Goal: Task Accomplishment & Management: Complete application form

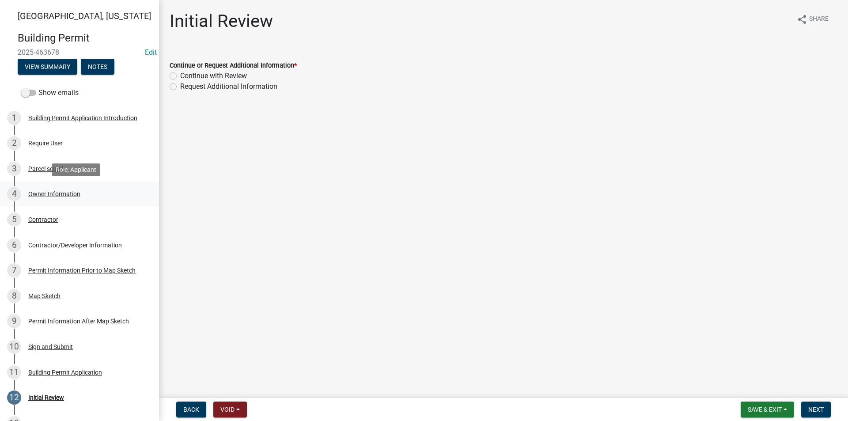
click at [52, 197] on div "Owner Information" at bounding box center [54, 194] width 52 height 6
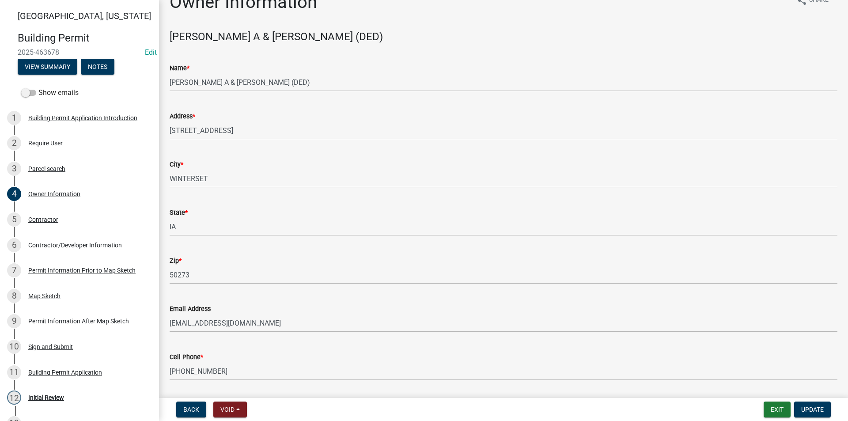
scroll to position [46, 0]
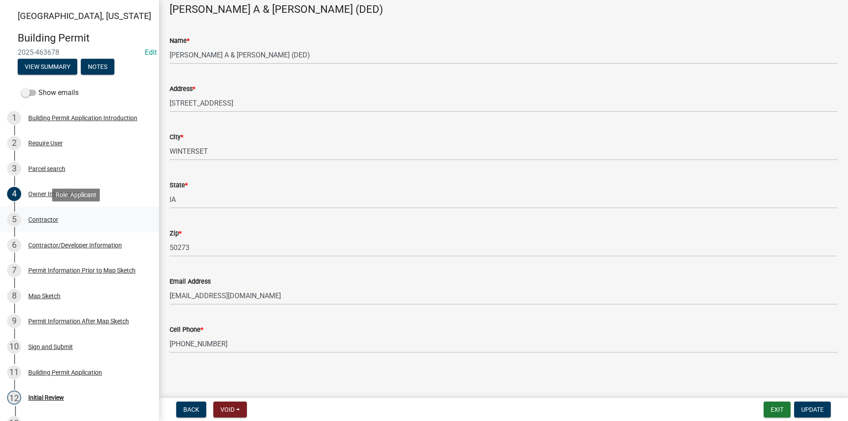
click at [46, 221] on div "Contractor" at bounding box center [43, 219] width 30 height 6
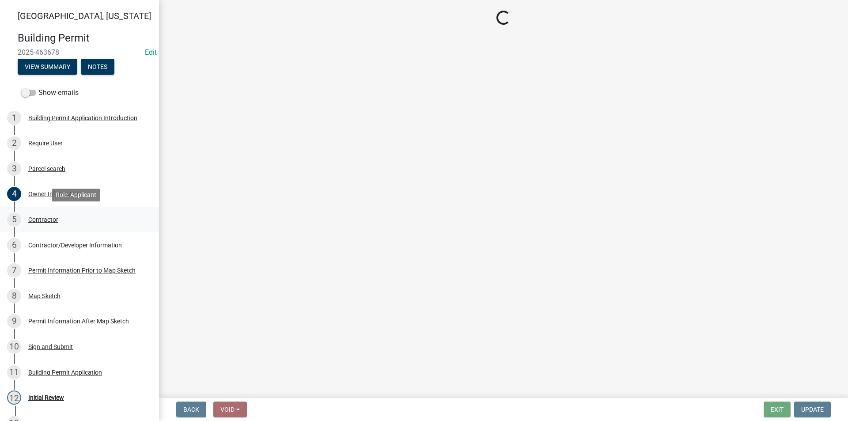
scroll to position [0, 0]
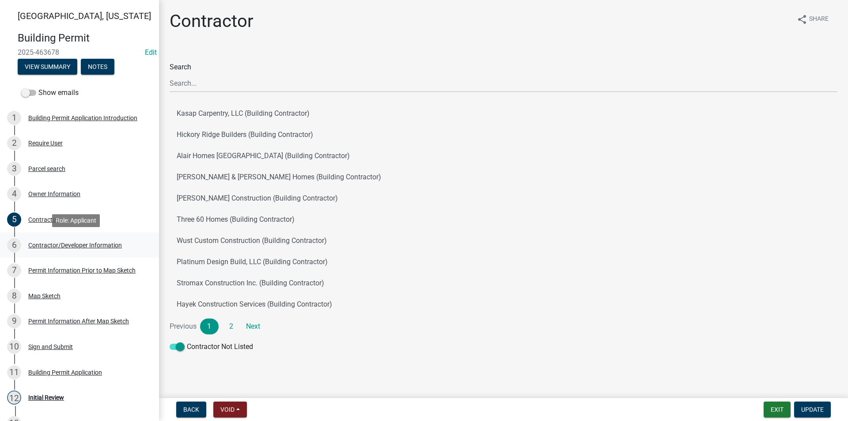
click at [79, 244] on div "Contractor/Developer Information" at bounding box center [75, 245] width 94 height 6
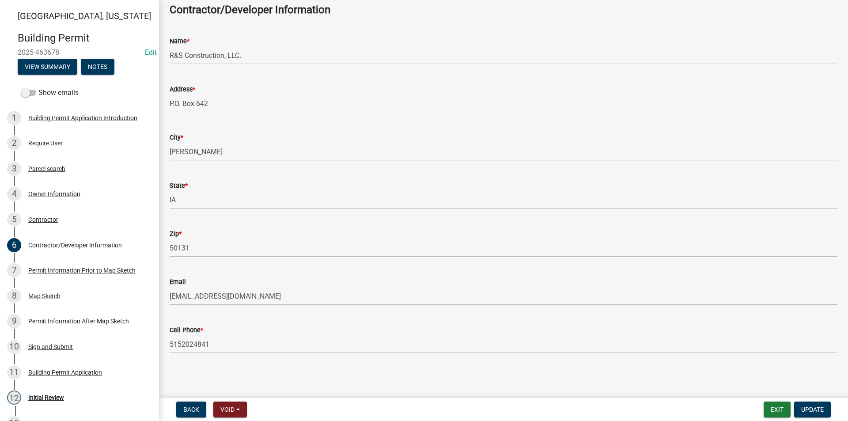
scroll to position [46, 0]
click at [57, 292] on div "8 Map Sketch" at bounding box center [76, 296] width 138 height 14
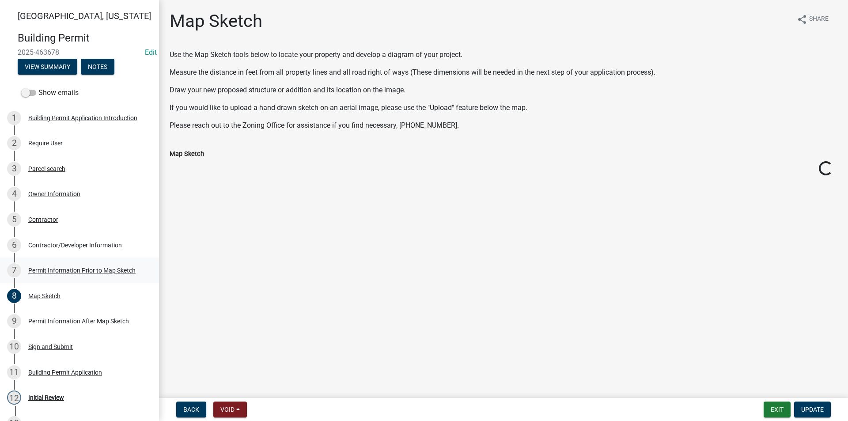
click at [56, 274] on div "7 Permit Information Prior to Map Sketch" at bounding box center [76, 270] width 138 height 14
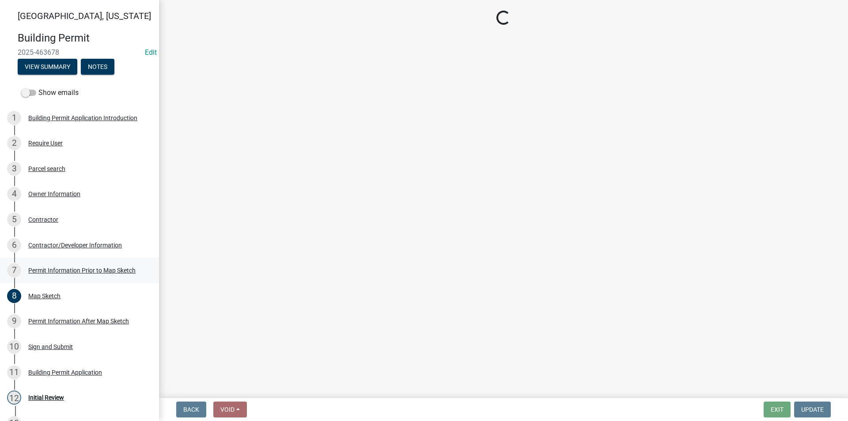
select select "a084ace3-cc4d-4a19-ba90-9713ee32dfc0"
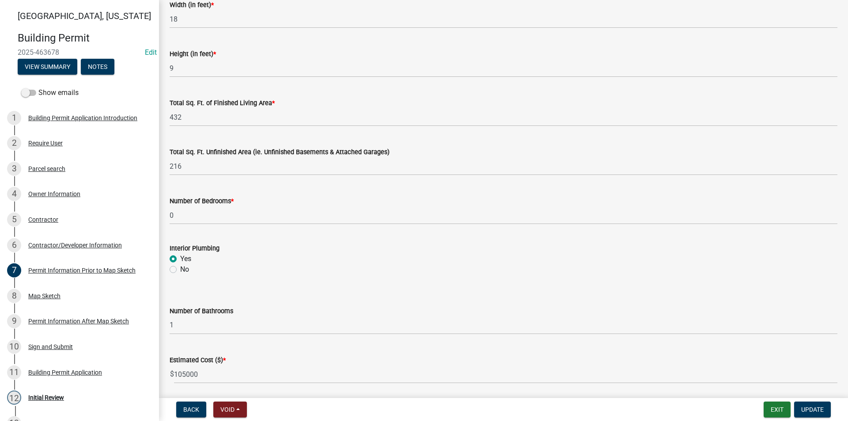
scroll to position [562, 0]
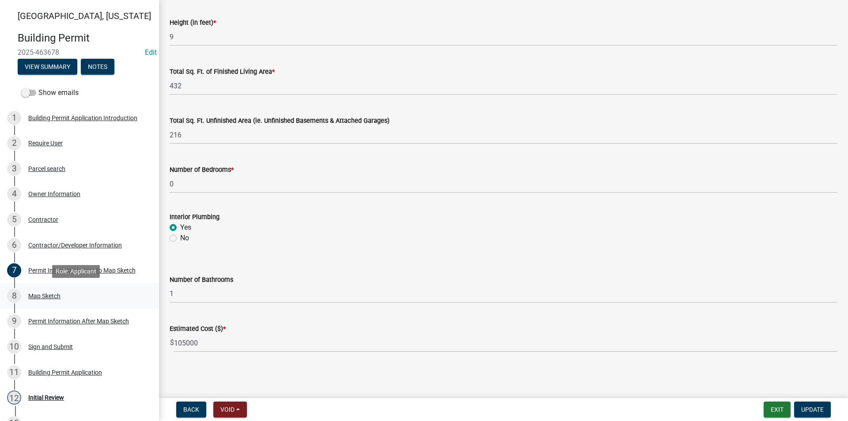
click at [66, 299] on div "8 Map Sketch" at bounding box center [76, 296] width 138 height 14
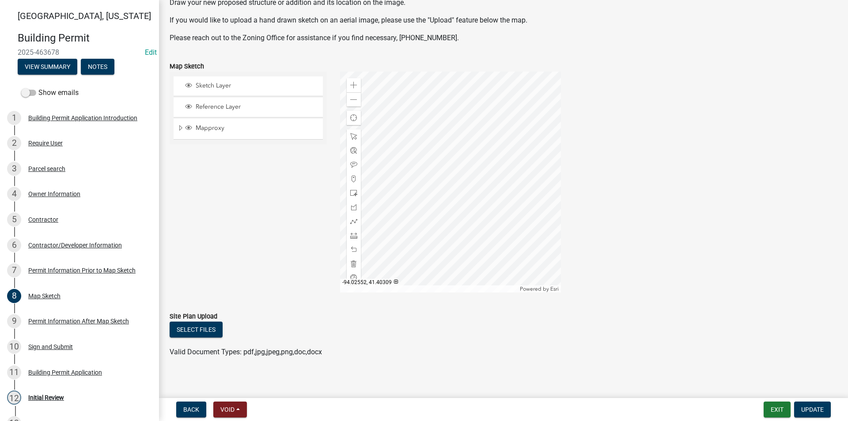
scroll to position [88, 0]
click at [64, 319] on div "Permit Information After Map Sketch" at bounding box center [78, 321] width 101 height 6
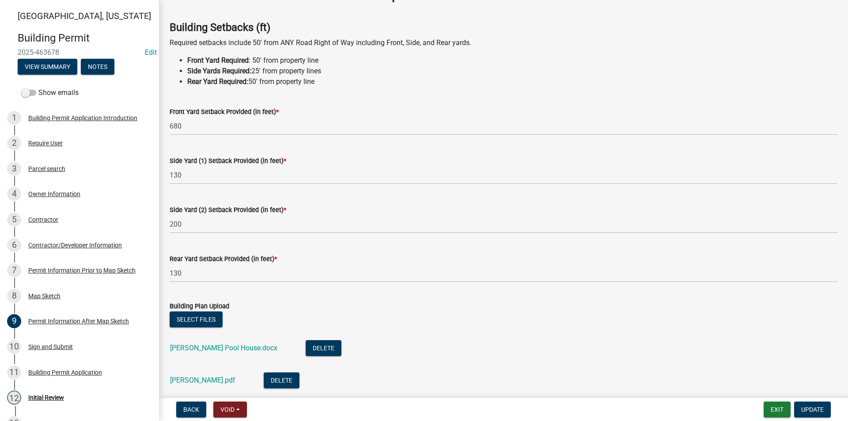
scroll to position [44, 0]
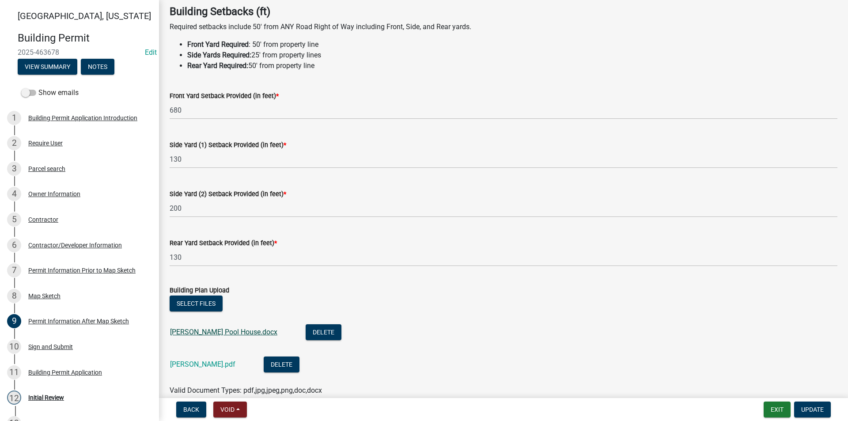
click at [223, 335] on link "[PERSON_NAME] Pool House.docx" at bounding box center [223, 332] width 107 height 8
click at [191, 365] on link "[PERSON_NAME].pdf" at bounding box center [202, 364] width 65 height 8
click at [196, 335] on link "[PERSON_NAME] Pool House.docx" at bounding box center [223, 332] width 107 height 8
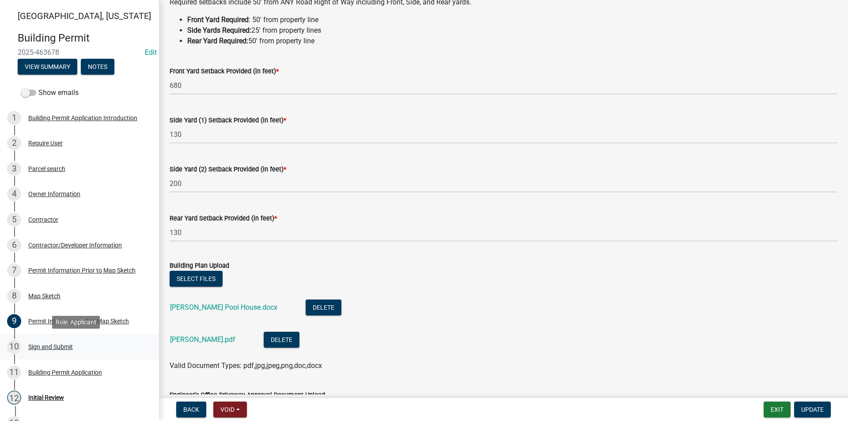
scroll to position [77, 0]
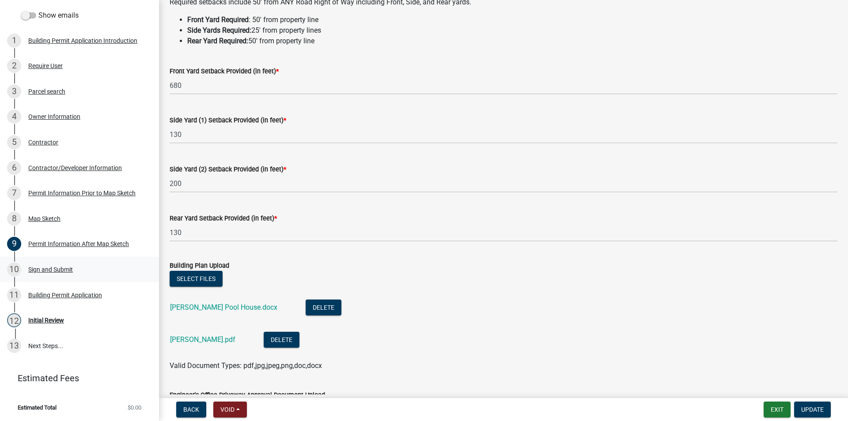
click at [52, 272] on div "Sign and Submit" at bounding box center [50, 269] width 45 height 6
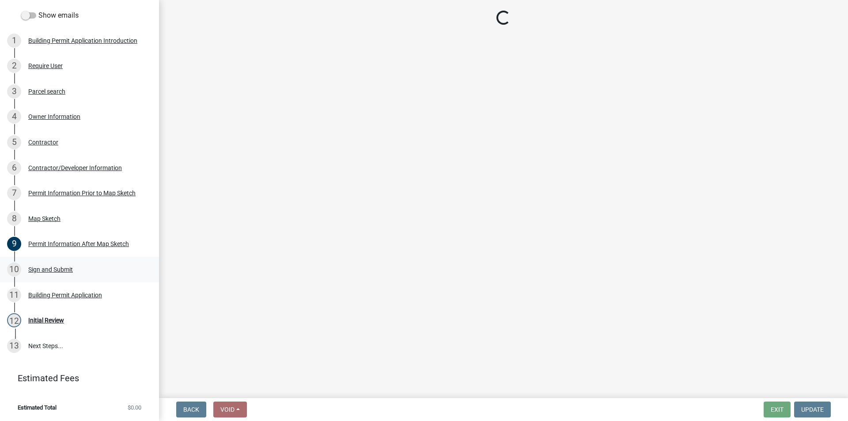
scroll to position [0, 0]
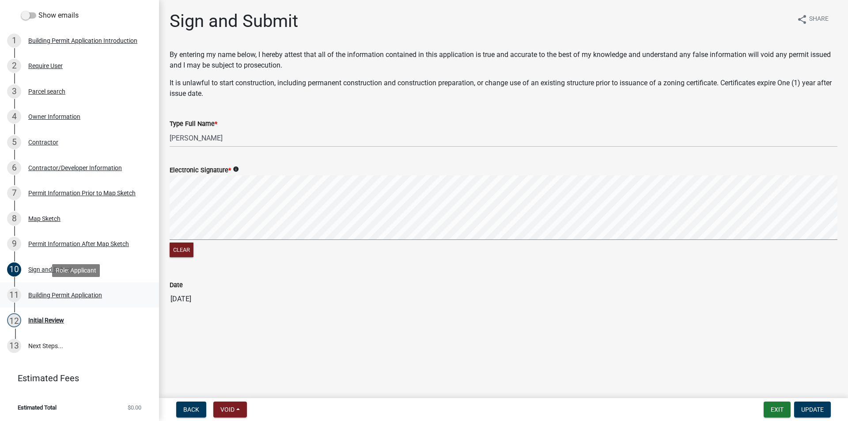
click at [58, 297] on div "Building Permit Application" at bounding box center [65, 295] width 74 height 6
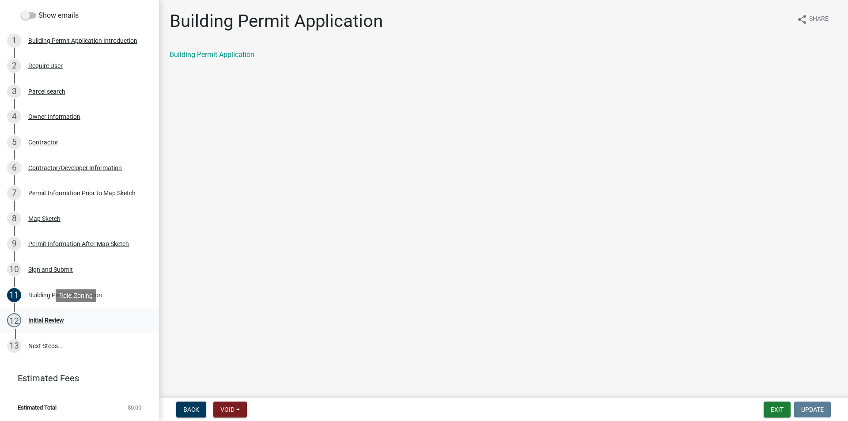
click at [48, 317] on div "Initial Review" at bounding box center [46, 320] width 36 height 6
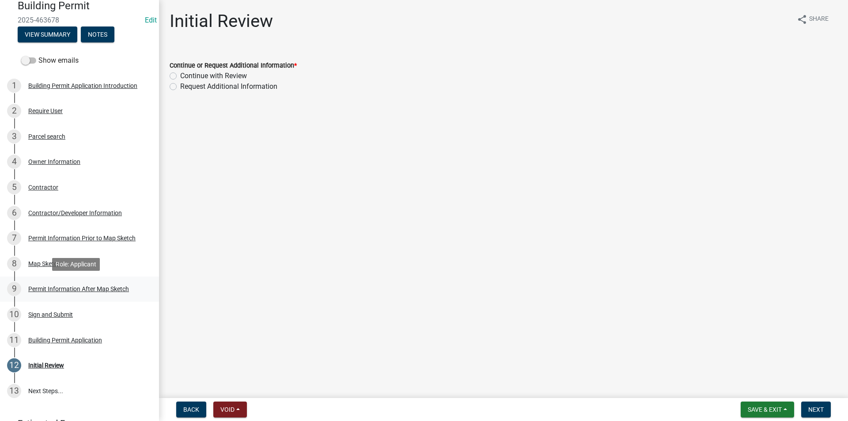
scroll to position [77, 0]
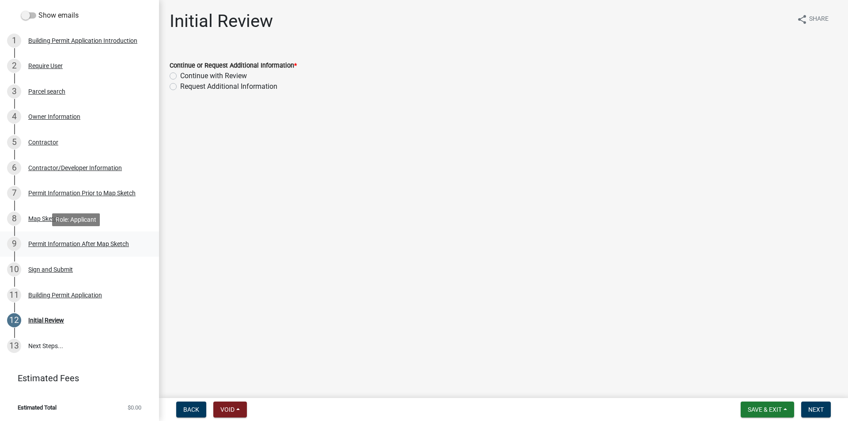
click at [57, 237] on div "9 Permit Information After Map Sketch" at bounding box center [76, 244] width 138 height 14
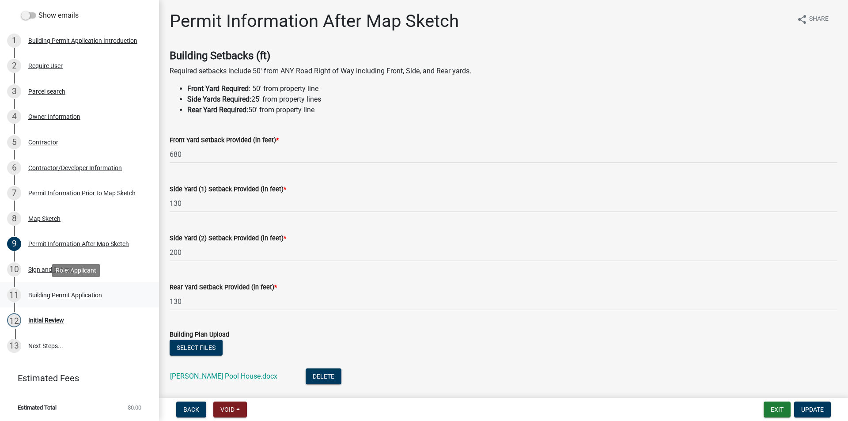
click at [60, 293] on div "Building Permit Application" at bounding box center [65, 295] width 74 height 6
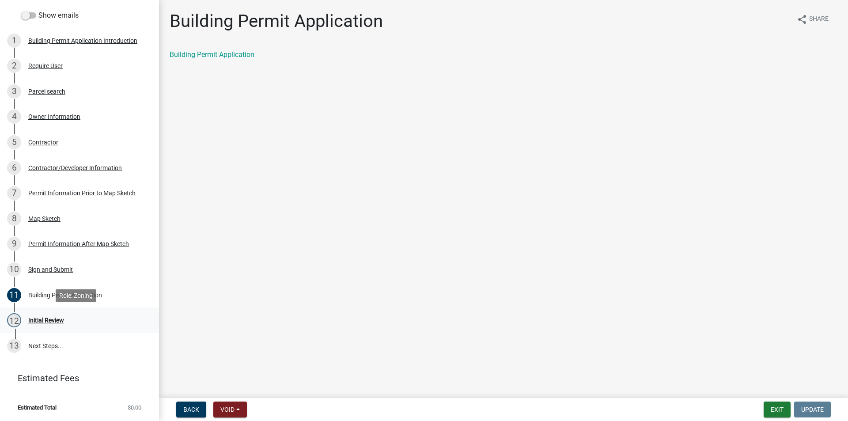
click at [54, 315] on div "12 Initial Review" at bounding box center [76, 320] width 138 height 14
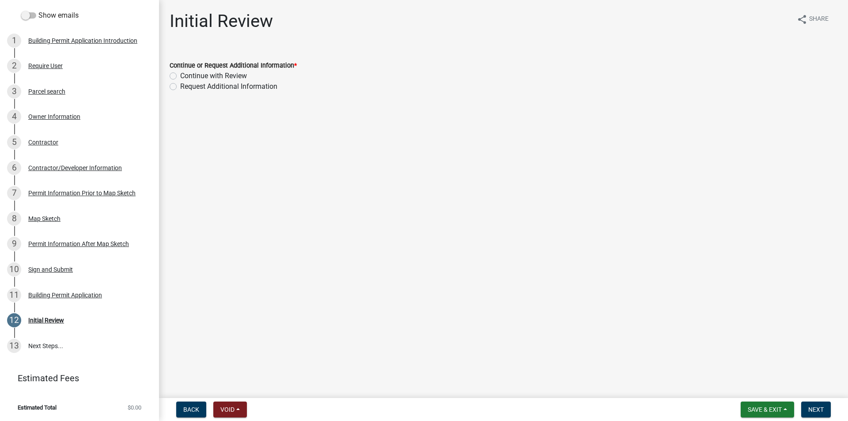
click at [180, 77] on label "Continue with Review" at bounding box center [213, 76] width 67 height 11
click at [180, 76] on input "Continue with Review" at bounding box center [183, 74] width 6 height 6
radio input "true"
click at [821, 406] on span "Next" at bounding box center [816, 409] width 15 height 7
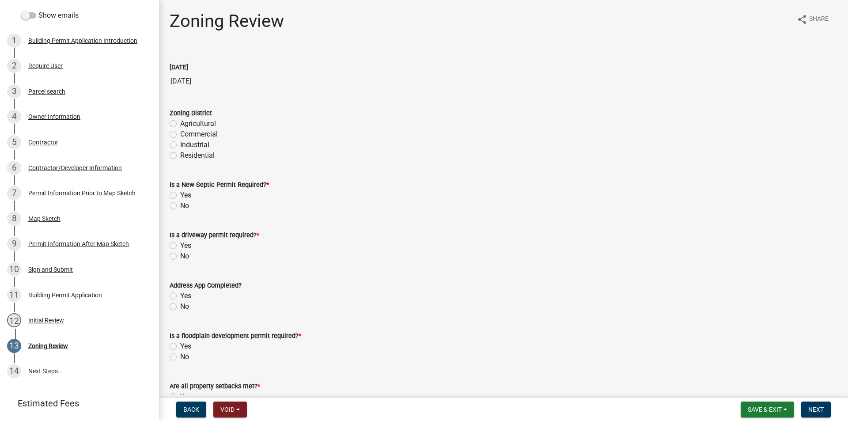
click at [180, 125] on label "Agricultural" at bounding box center [198, 123] width 36 height 11
click at [180, 124] on input "Agricultural" at bounding box center [183, 121] width 6 height 6
radio input "true"
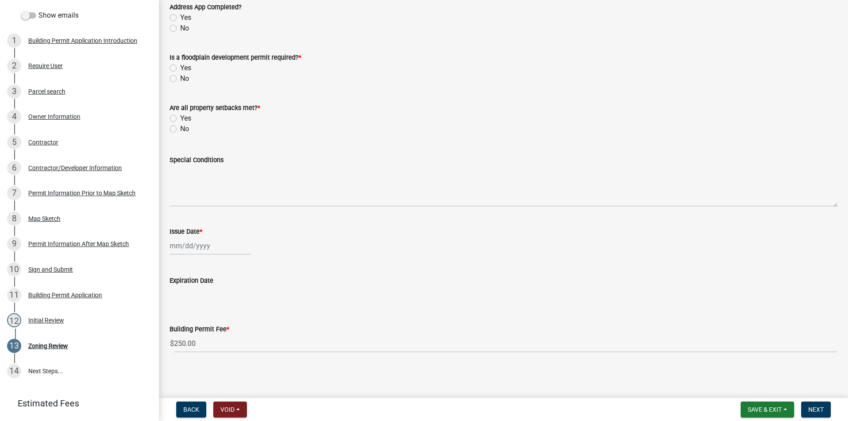
scroll to position [279, 0]
